Goal: Task Accomplishment & Management: Complete application form

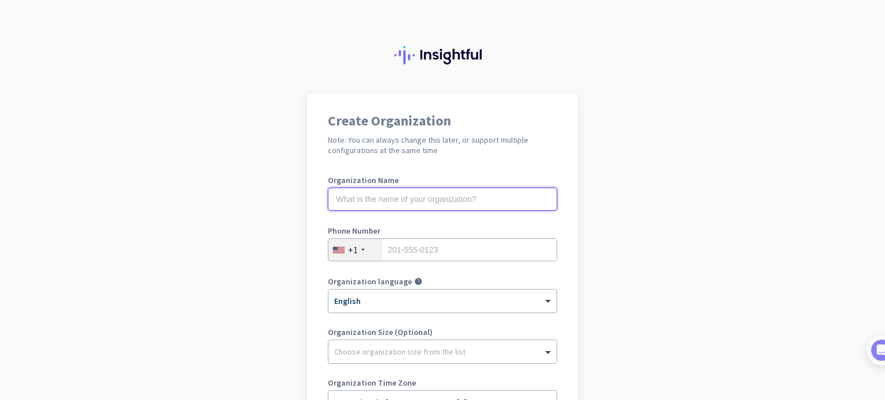
click at [434, 204] on input "text" at bounding box center [442, 199] width 229 height 23
type input "Mercor"
click at [361, 250] on div at bounding box center [362, 250] width 3 height 2
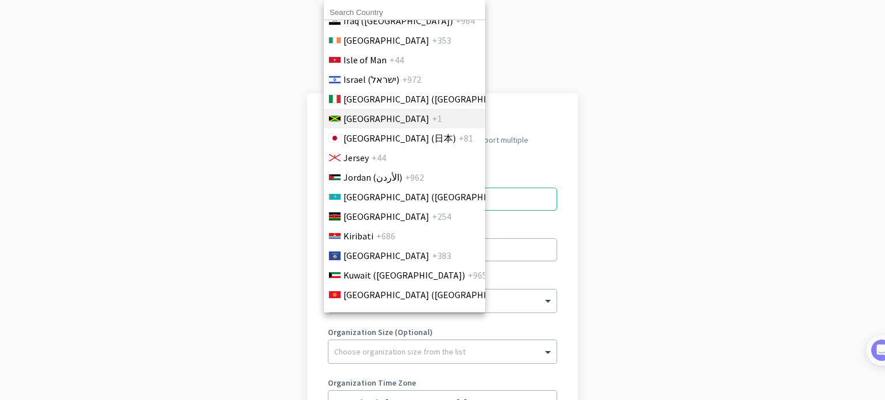
scroll to position [2105, 0]
click at [357, 43] on span "Ireland" at bounding box center [386, 40] width 86 height 14
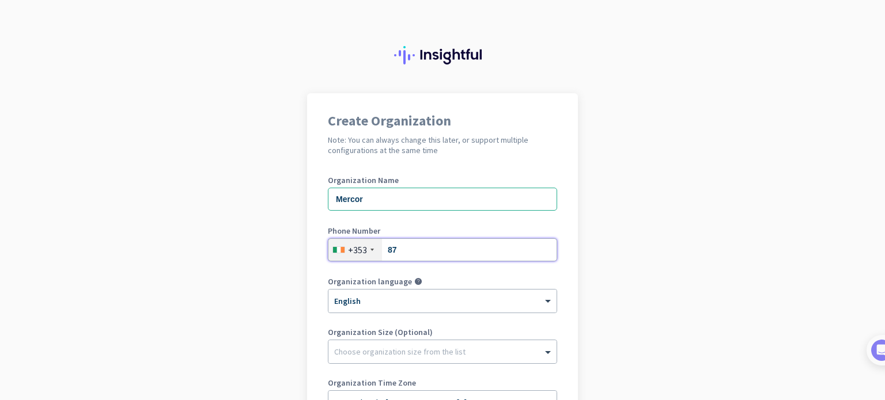
type input "0874378898"
click at [682, 261] on app-onboarding-organization "Create Organization Note: You can always change this later, or support multiple…" at bounding box center [442, 342] width 885 height 499
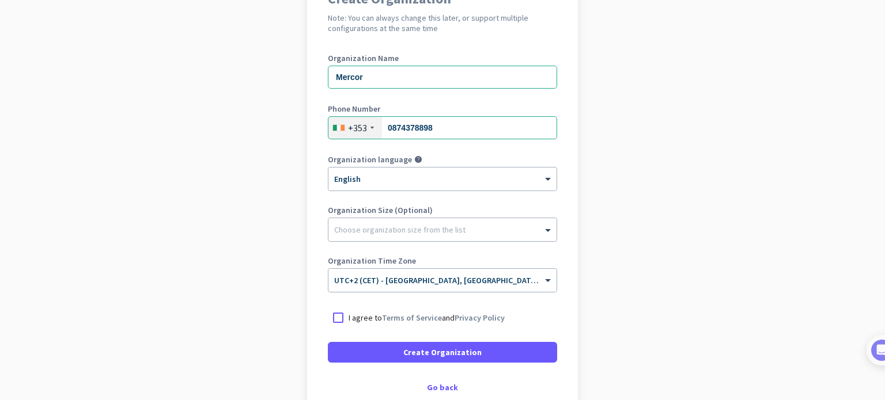
scroll to position [124, 0]
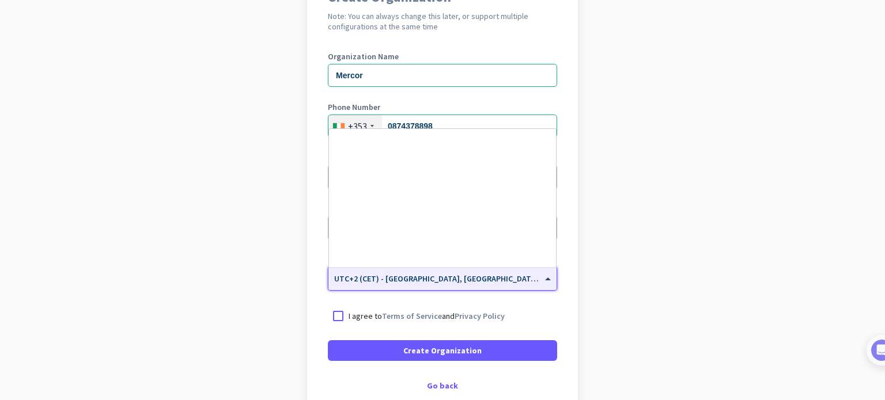
click at [533, 280] on div "× UTC+2 (CET) - Berlin, Hamburg, Munich, Köln" at bounding box center [435, 279] width 214 height 10
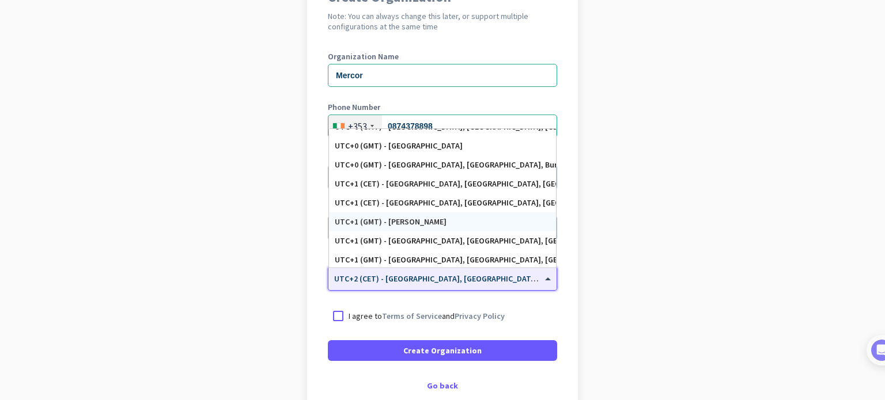
scroll to position [2087, 0]
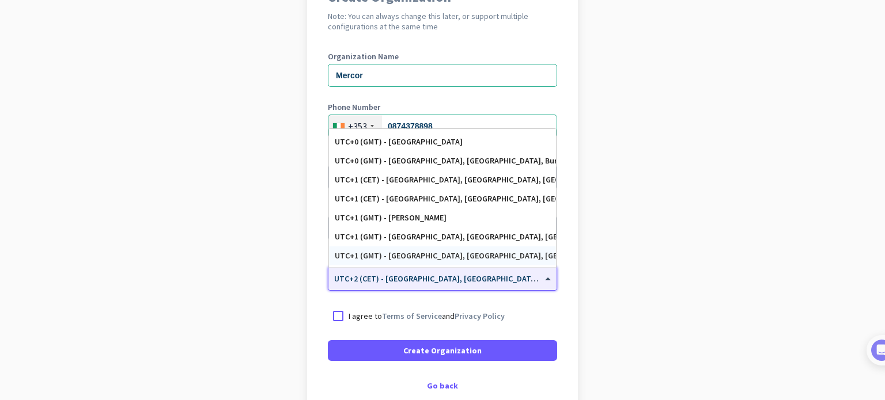
click at [371, 252] on div "UTC+1 (GMT) - London, Birmingham, Liverpool, Glasgow" at bounding box center [442, 256] width 215 height 10
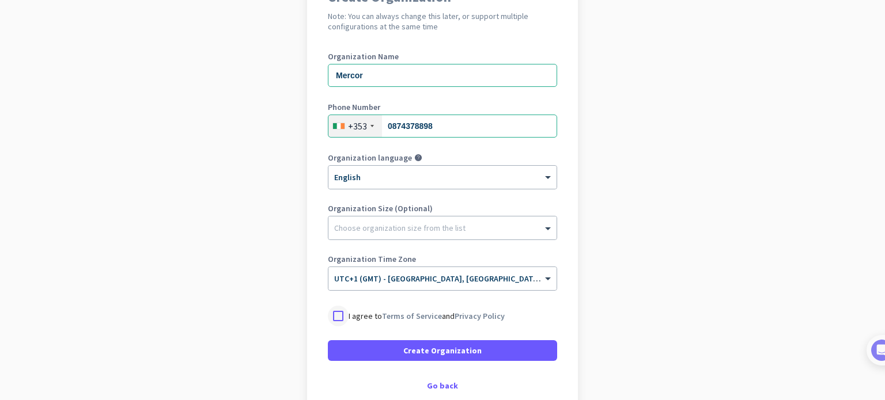
click at [328, 315] on div at bounding box center [338, 316] width 21 height 21
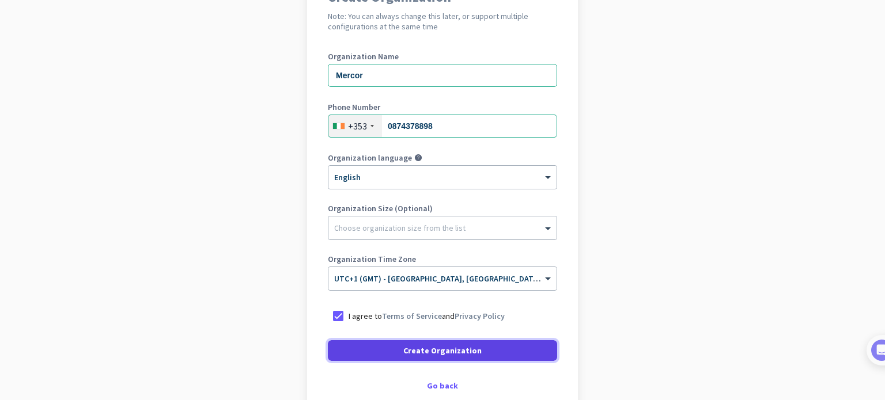
click at [479, 356] on span at bounding box center [442, 351] width 229 height 28
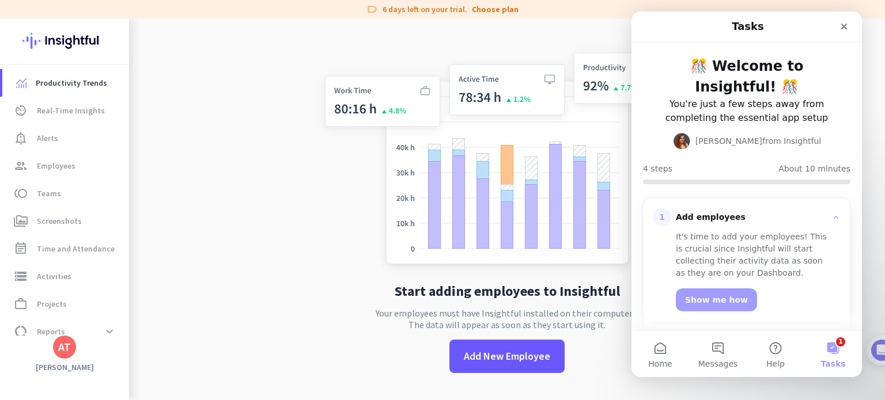
click at [63, 357] on div "AT" at bounding box center [64, 347] width 23 height 23
click at [845, 26] on icon "Close" at bounding box center [843, 26] width 9 height 9
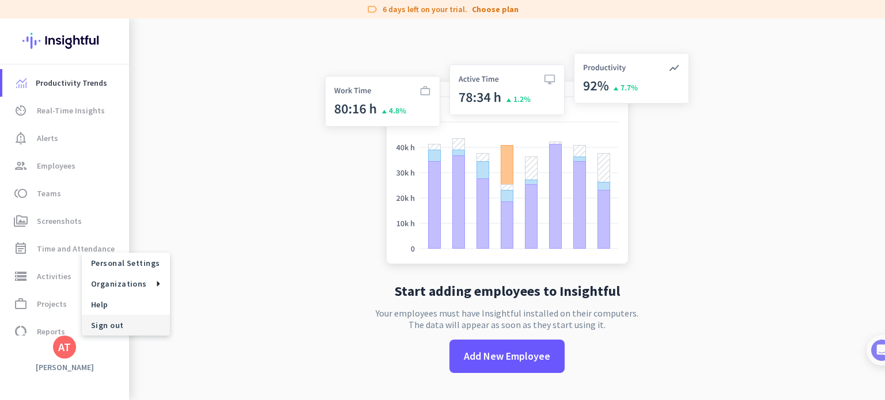
click at [94, 332] on span "Sign out" at bounding box center [126, 325] width 88 height 21
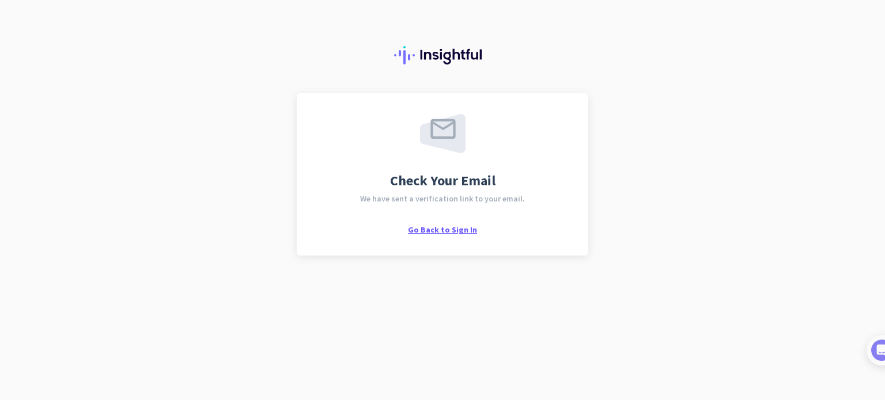
click at [427, 230] on span "Go Back to Sign In" at bounding box center [442, 230] width 69 height 10
